Goal: Check status: Check status

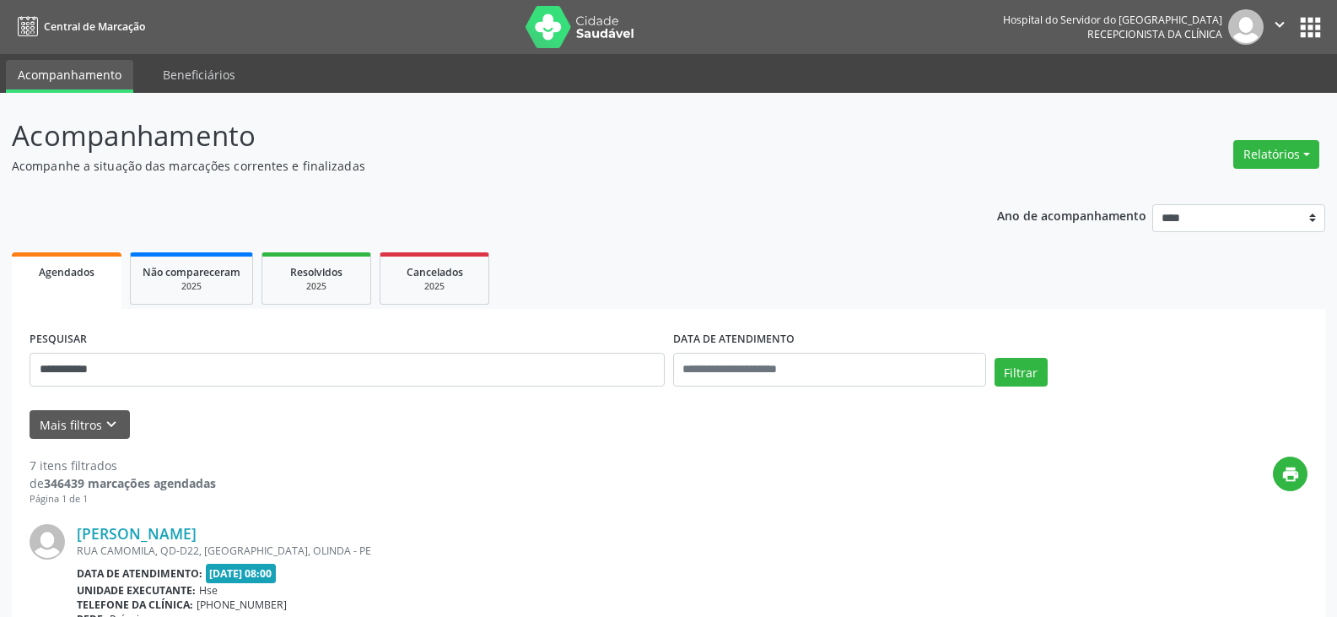
click at [995, 358] on button "Filtrar" at bounding box center [1021, 372] width 53 height 29
click at [165, 526] on link "Eronaldo Ramos Leal" at bounding box center [152, 533] width 151 height 19
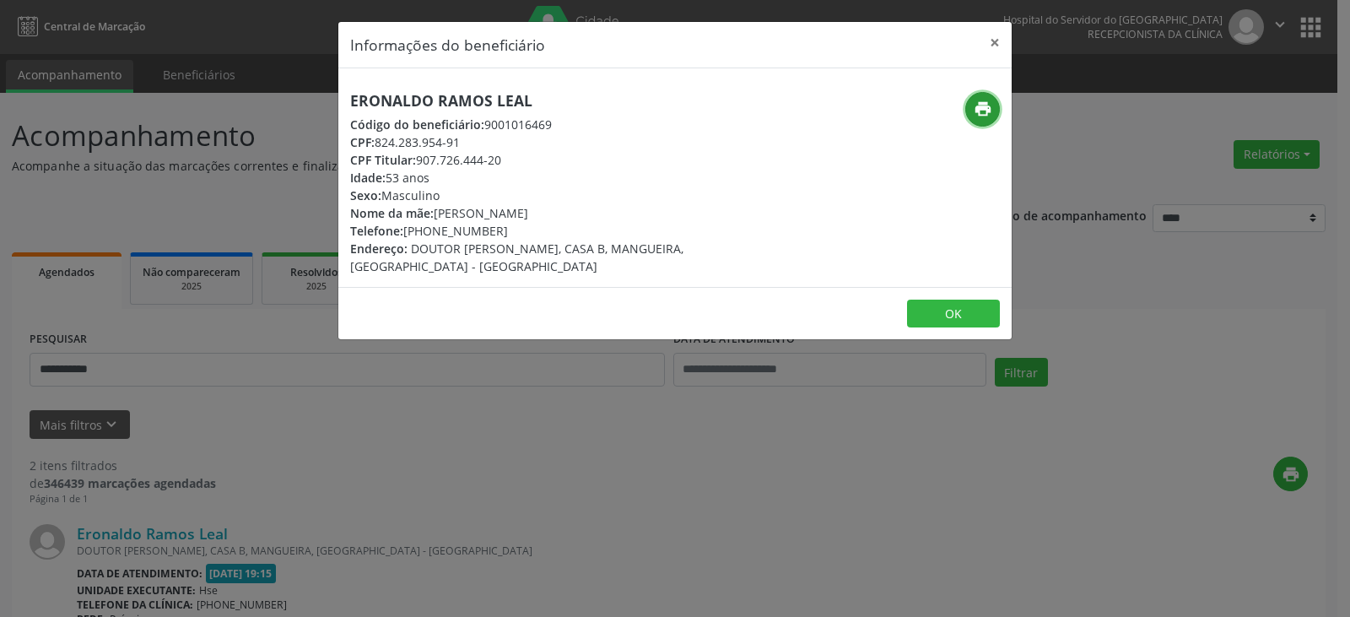
click at [984, 114] on icon "print" at bounding box center [983, 109] width 19 height 19
drag, startPoint x: 430, startPoint y: 230, endPoint x: 510, endPoint y: 231, distance: 79.3
click at [510, 231] on div "Telefone: [PHONE_NUMBER]" at bounding box center [562, 231] width 425 height 18
copy div "98833-3543"
drag, startPoint x: 423, startPoint y: 160, endPoint x: 441, endPoint y: 159, distance: 18.6
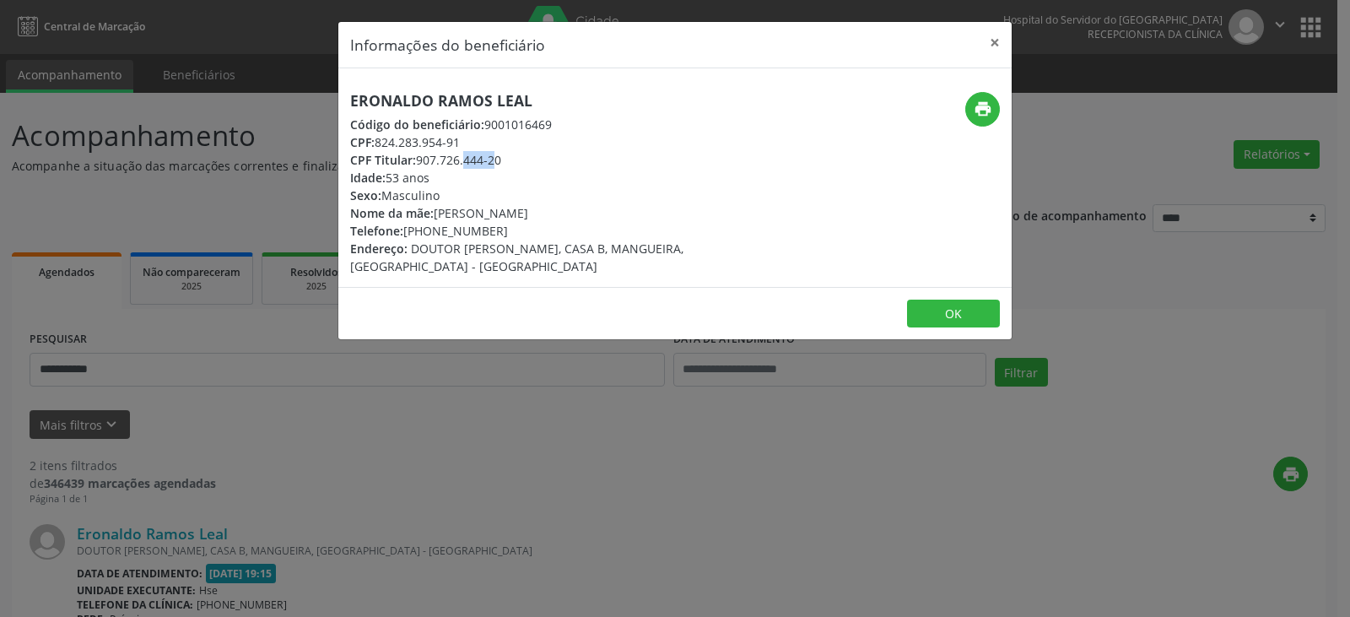
click at [455, 160] on div "CPF Titular: 907.726.444-20" at bounding box center [562, 160] width 425 height 18
drag, startPoint x: 419, startPoint y: 159, endPoint x: 531, endPoint y: 159, distance: 111.4
click at [531, 159] on div "CPF Titular: 907.726.444-20" at bounding box center [562, 160] width 425 height 18
copy div "907.726.444-20"
click at [986, 42] on button "×" at bounding box center [995, 42] width 34 height 41
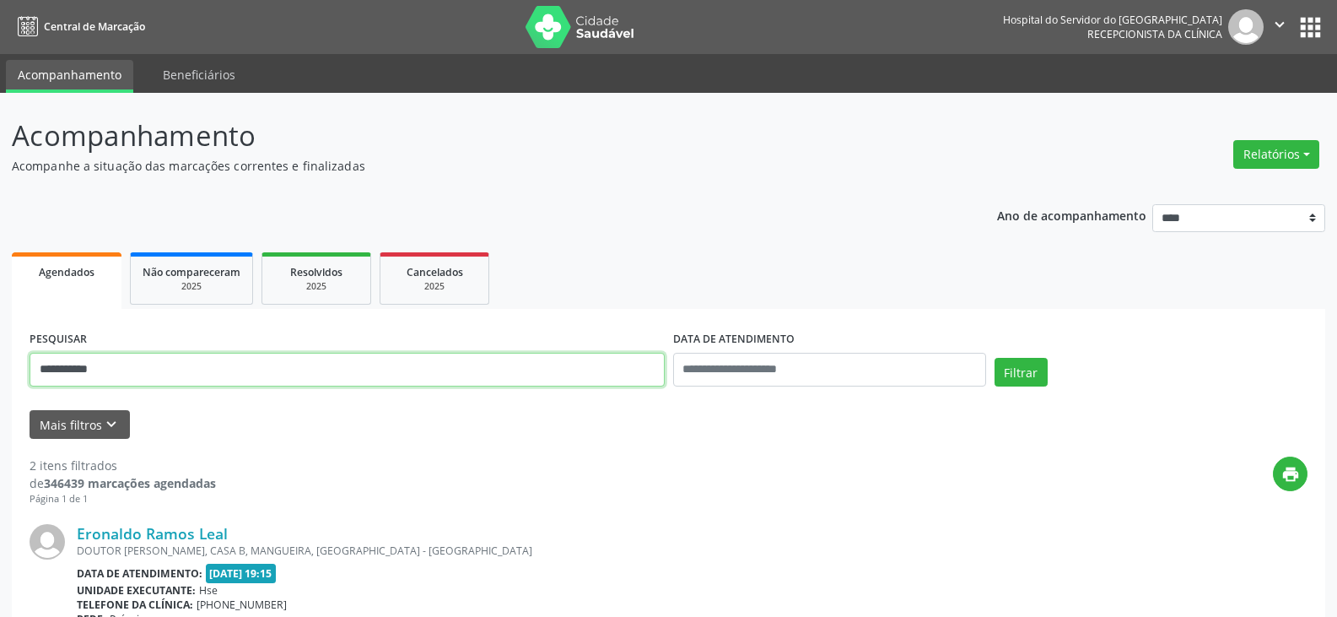
drag, startPoint x: 424, startPoint y: 379, endPoint x: 0, endPoint y: 398, distance: 424.9
click at [0, 398] on div "**********" at bounding box center [668, 564] width 1337 height 943
paste input "***"
type input "**********"
click at [995, 358] on button "Filtrar" at bounding box center [1021, 372] width 53 height 29
